Goal: Information Seeking & Learning: Learn about a topic

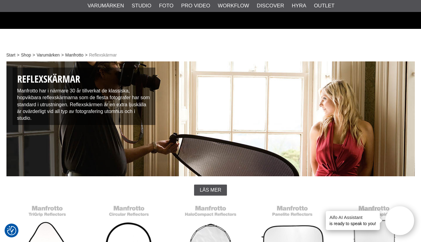
scroll to position [148, 0]
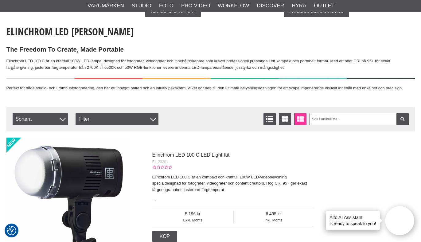
scroll to position [135, 0]
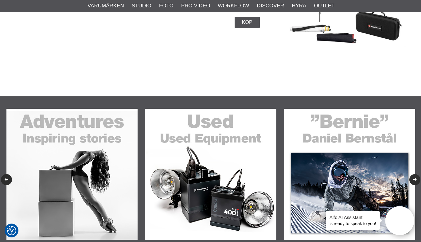
scroll to position [467, 0]
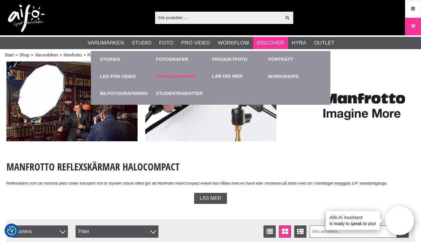
click at [187, 76] on link "Våra favoriter" at bounding box center [182, 76] width 53 height 17
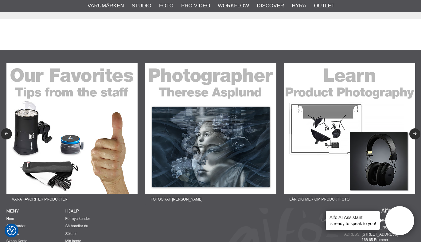
scroll to position [1811, 0]
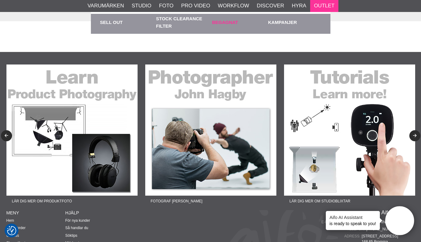
click at [231, 23] on link "Begagnat" at bounding box center [238, 22] width 53 height 17
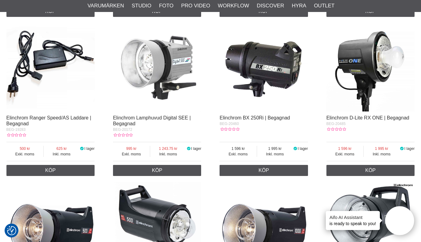
scroll to position [327, 0]
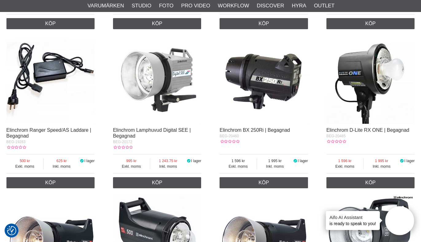
click at [259, 77] on img at bounding box center [264, 79] width 89 height 89
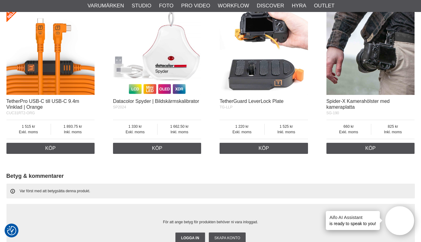
scroll to position [898, 0]
